Goal: Communication & Community: Answer question/provide support

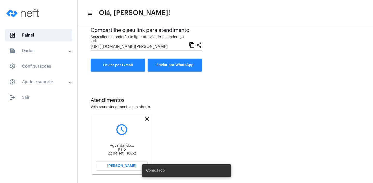
scroll to position [58, 0]
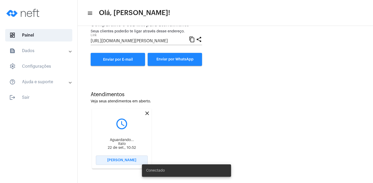
click at [114, 158] on button "[PERSON_NAME]" at bounding box center [122, 159] width 52 height 9
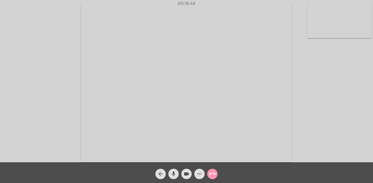
click at [142, 80] on video at bounding box center [186, 83] width 211 height 158
click at [158, 86] on video at bounding box center [94, 83] width 179 height 134
click at [188, 72] on video at bounding box center [186, 83] width 211 height 158
click at [213, 172] on mat-icon "call_end" at bounding box center [212, 174] width 6 height 6
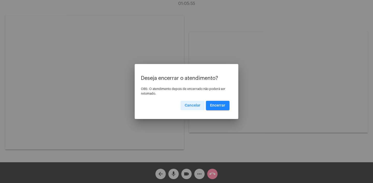
click at [213, 109] on button "Encerrar" at bounding box center [218, 105] width 24 height 9
